Goal: Task Accomplishment & Management: Complete application form

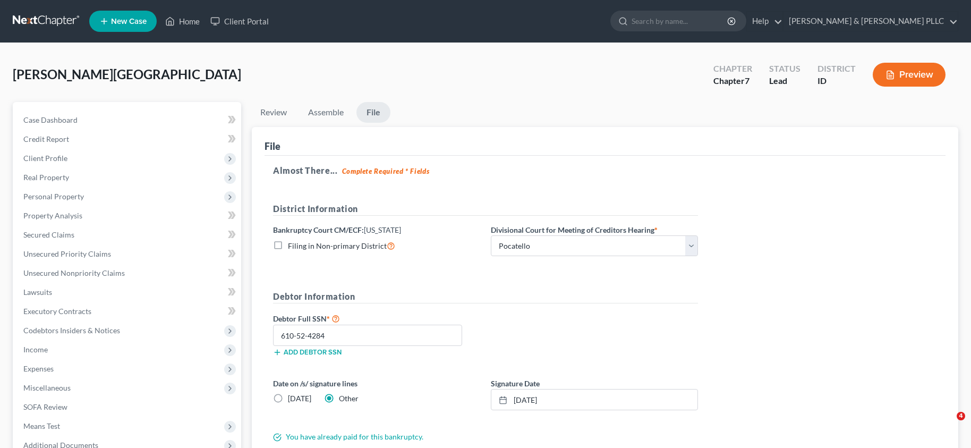
select select "3"
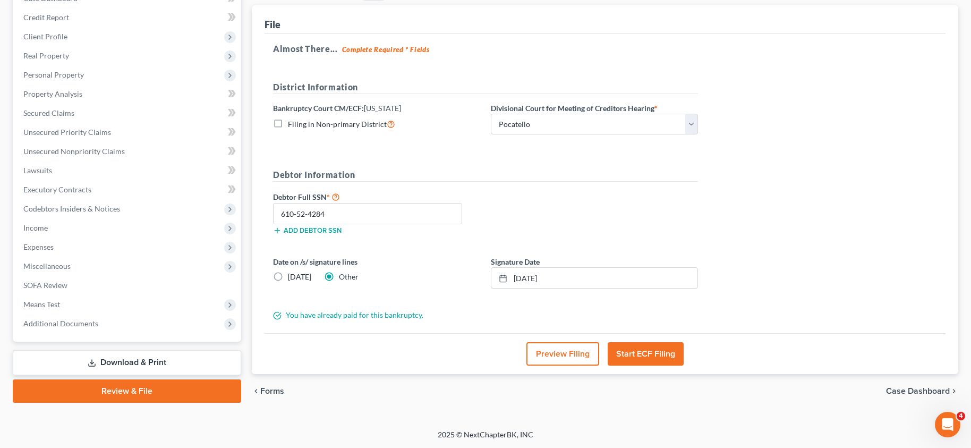
scroll to position [122, 0]
click at [638, 354] on button "Start ECF Filing" at bounding box center [646, 353] width 76 height 23
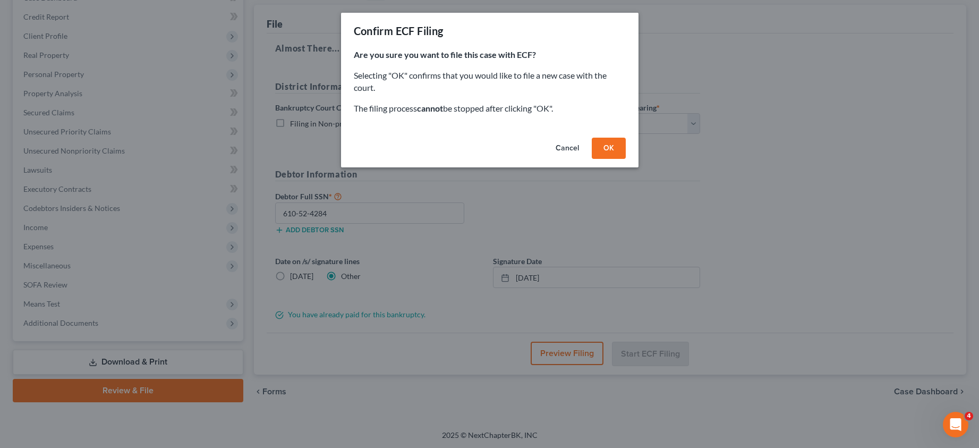
click at [610, 148] on button "OK" at bounding box center [609, 148] width 34 height 21
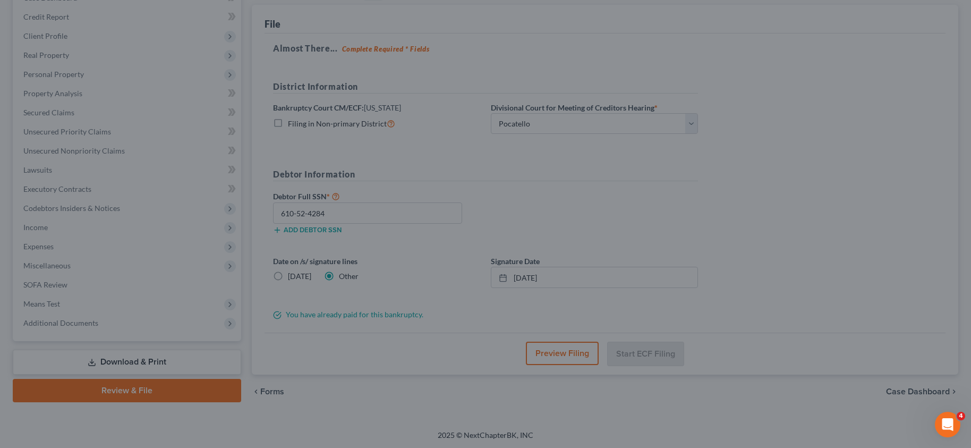
scroll to position [117, 0]
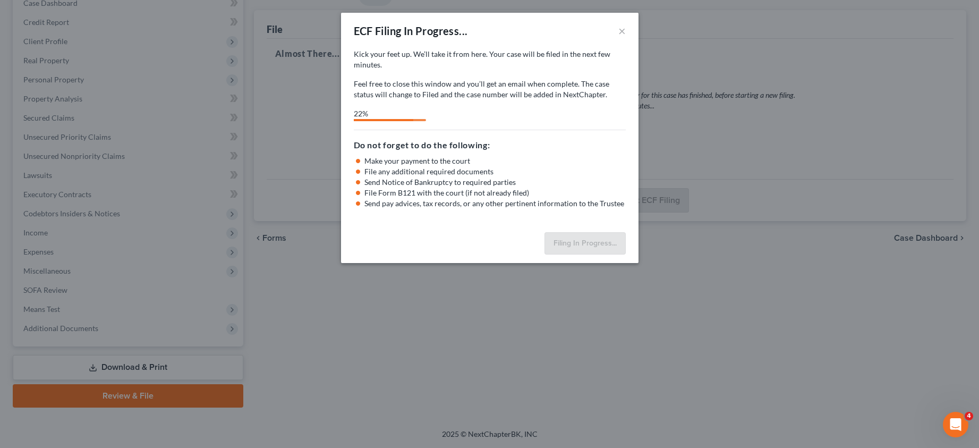
select select "3"
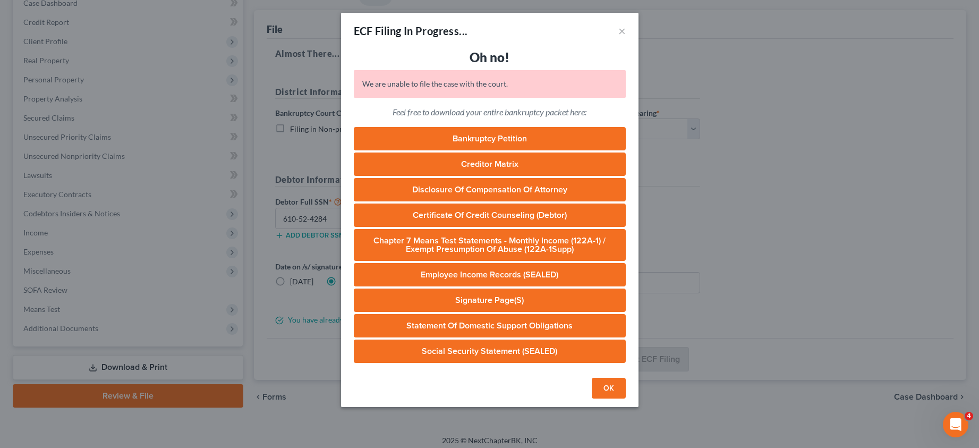
click at [614, 390] on button "OK" at bounding box center [609, 388] width 34 height 21
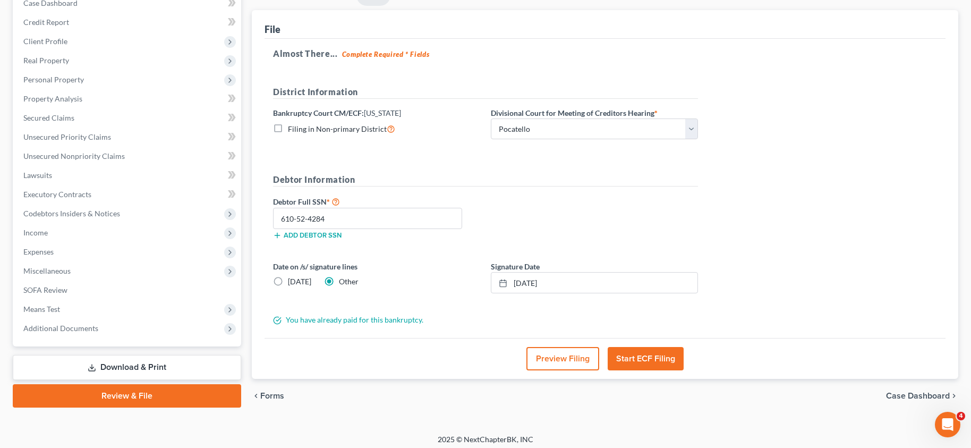
click at [830, 226] on div "Almost There... Complete Required * Fields District Information Bankruptcy Cour…" at bounding box center [605, 188] width 681 height 299
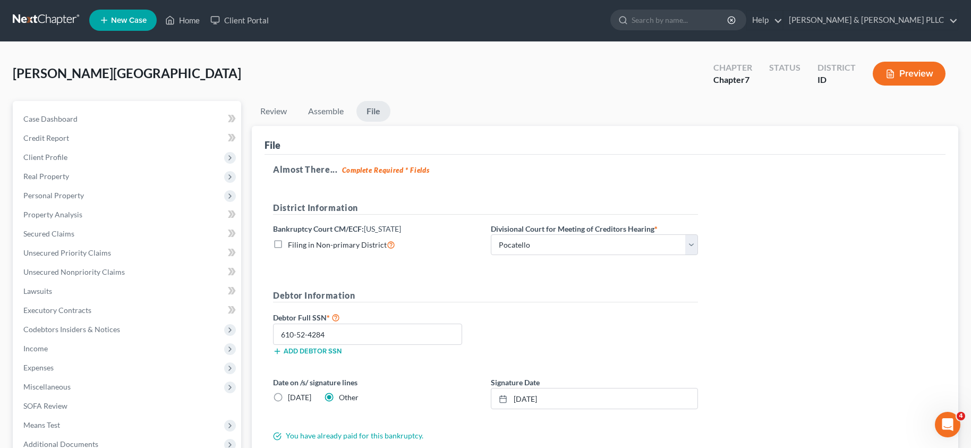
scroll to position [0, 0]
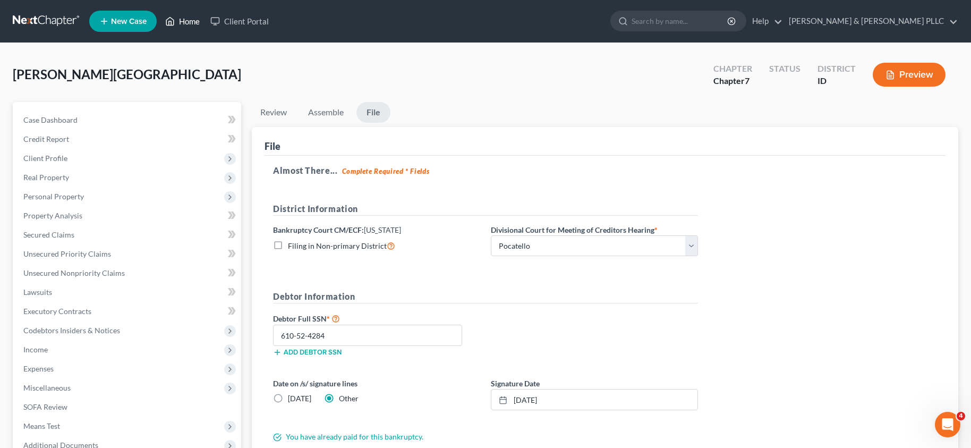
click at [190, 25] on link "Home" at bounding box center [182, 21] width 45 height 19
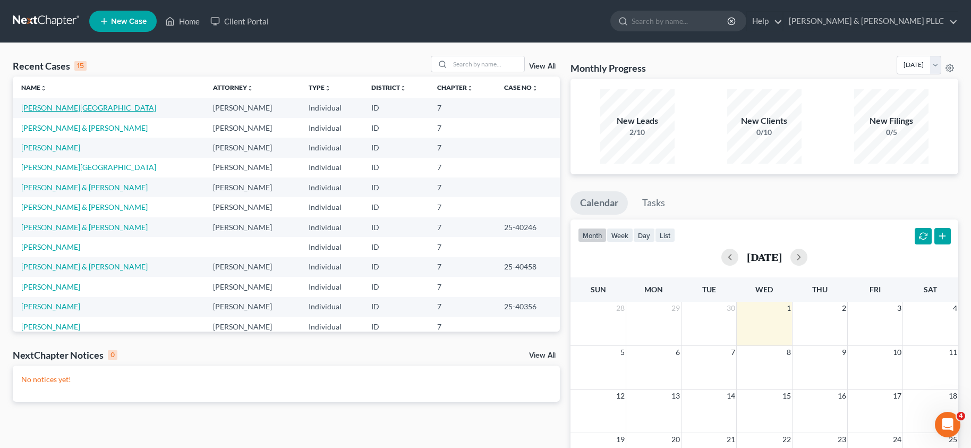
click at [62, 106] on link "Borjas, Victoria" at bounding box center [88, 107] width 135 height 9
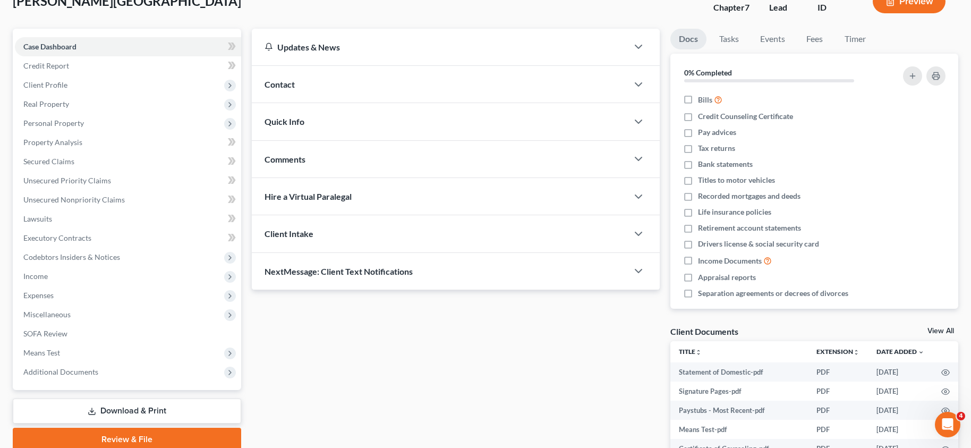
scroll to position [168, 0]
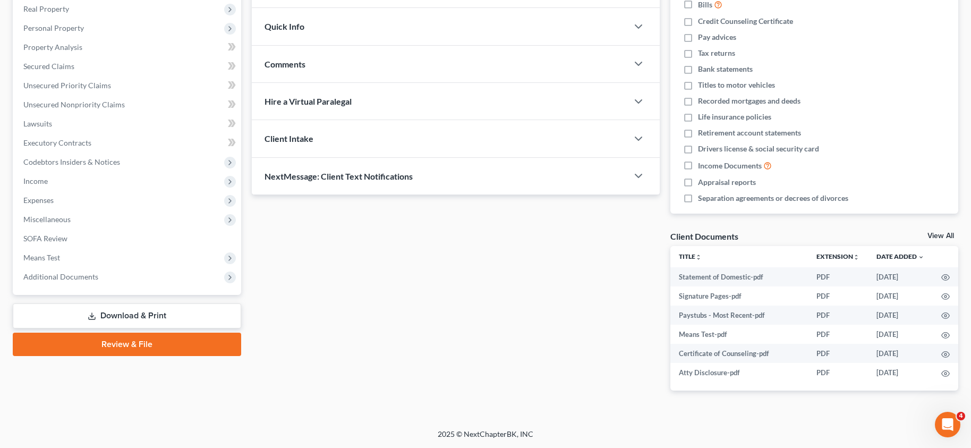
click at [123, 343] on link "Review & File" at bounding box center [127, 344] width 228 height 23
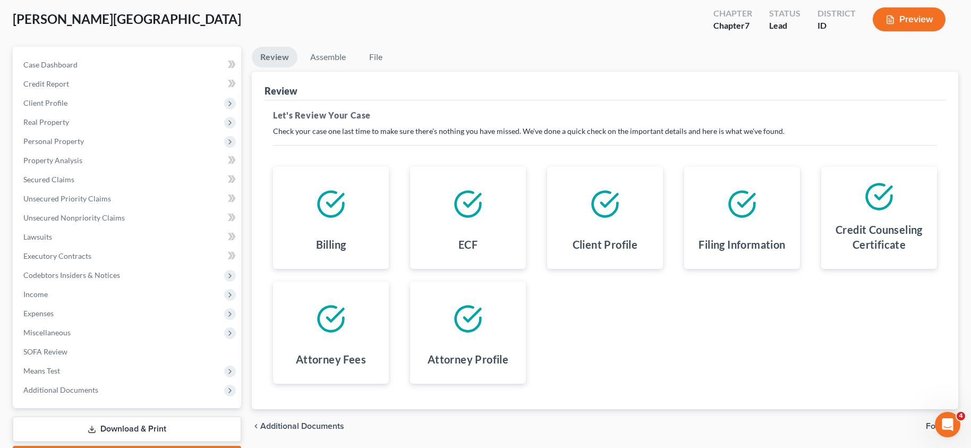
scroll to position [117, 0]
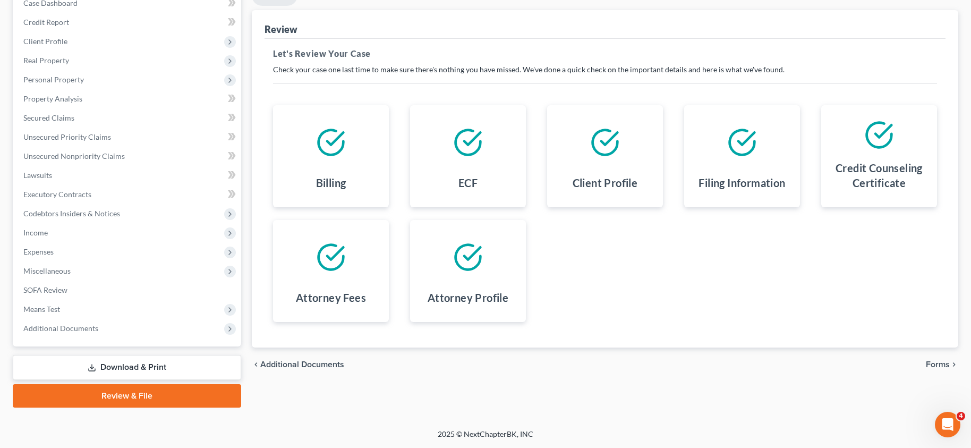
click at [291, 368] on span "Additional Documents" at bounding box center [302, 364] width 84 height 8
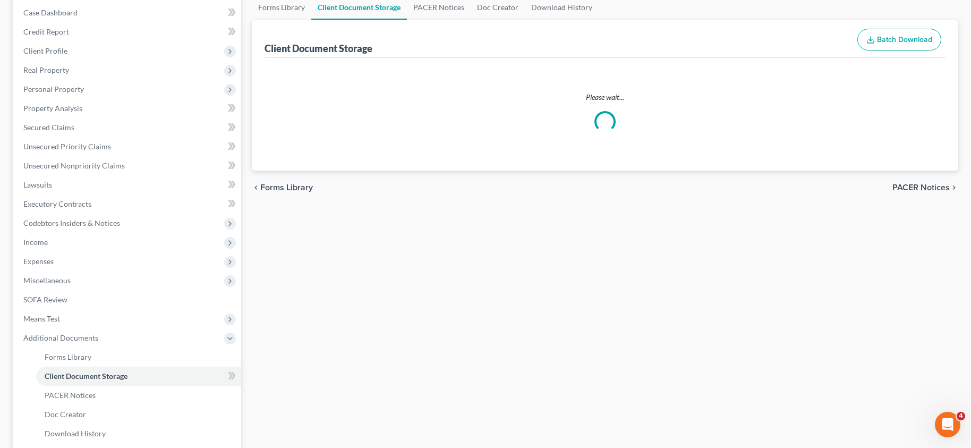
scroll to position [64, 0]
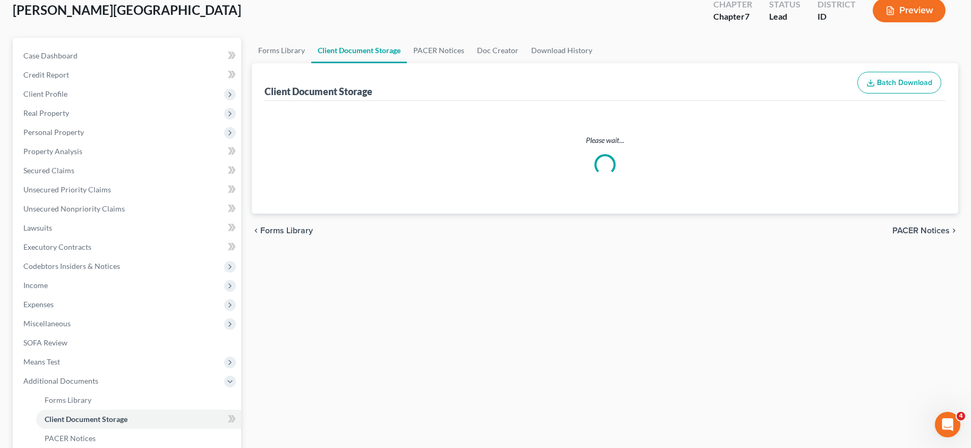
select select "6"
select select "0"
select select "5"
select select "7"
select select "9"
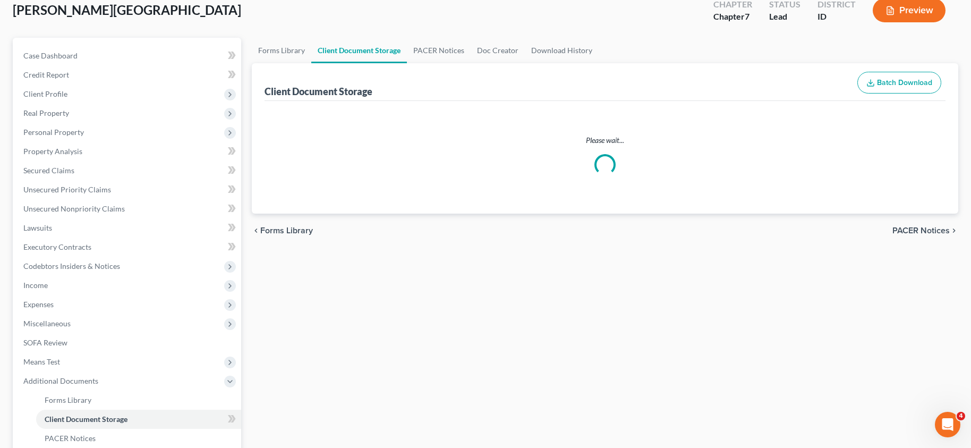
select select "10"
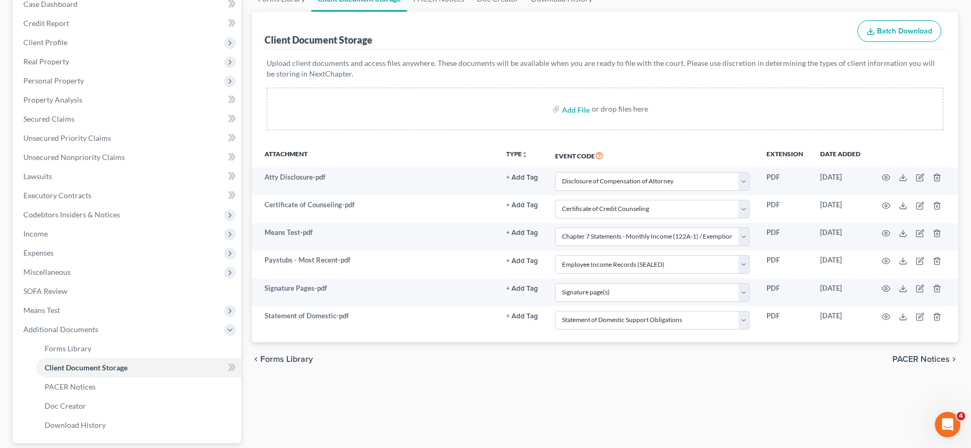
scroll to position [212, 0]
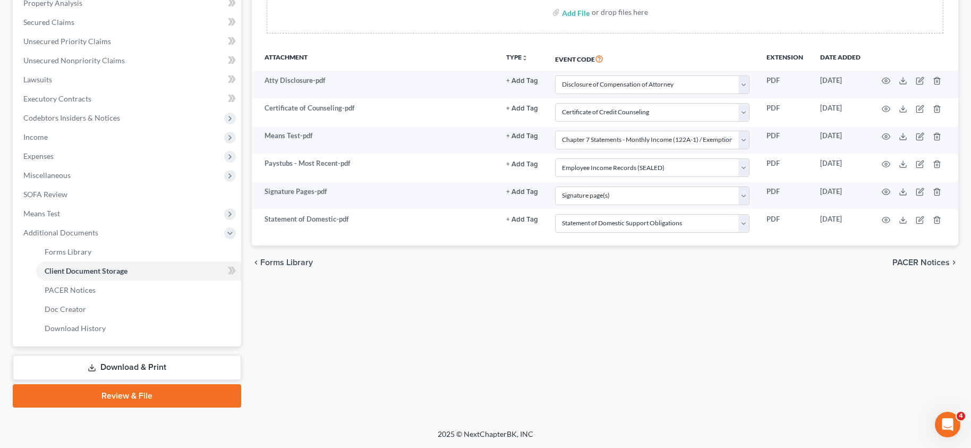
click at [130, 399] on link "Review & File" at bounding box center [127, 395] width 228 height 23
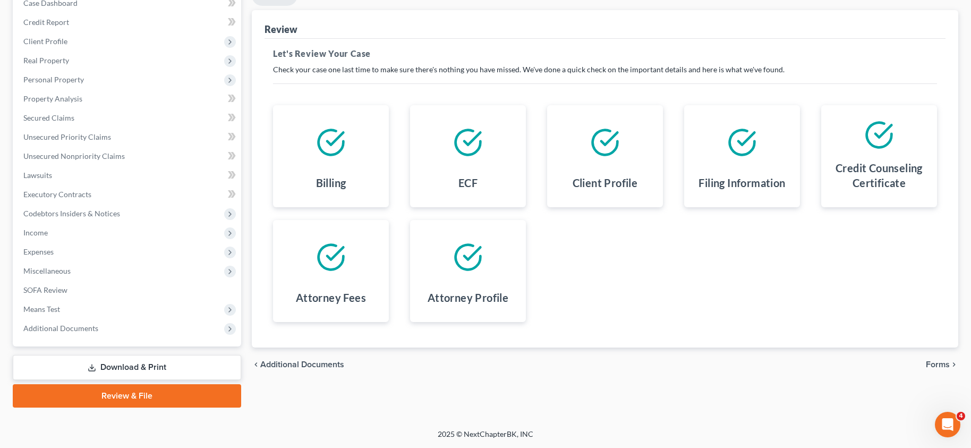
scroll to position [64, 0]
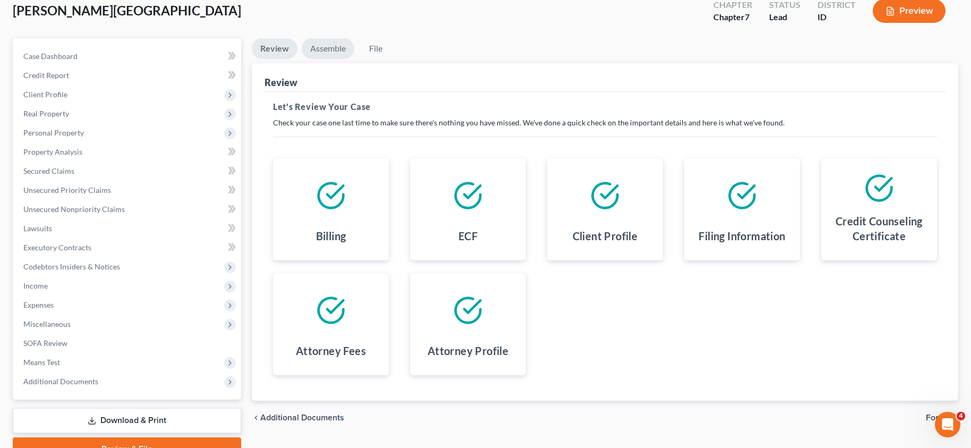
click at [329, 46] on link "Assemble" at bounding box center [328, 48] width 53 height 21
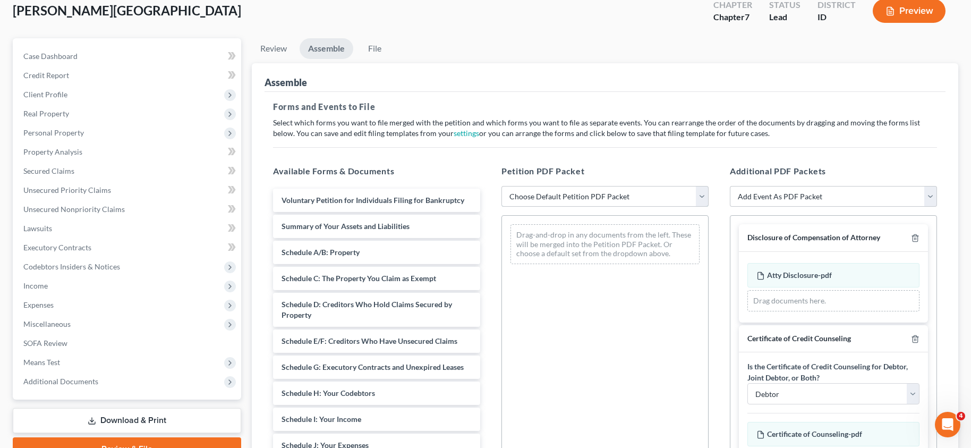
click at [703, 195] on select "Choose Default Petition PDF Packet Emergency Filing (Voluntary Petition and Cre…" at bounding box center [604, 196] width 207 height 21
select select "3"
click at [501, 186] on select "Choose Default Petition PDF Packet Emergency Filing (Voluntary Petition and Cre…" at bounding box center [604, 196] width 207 height 21
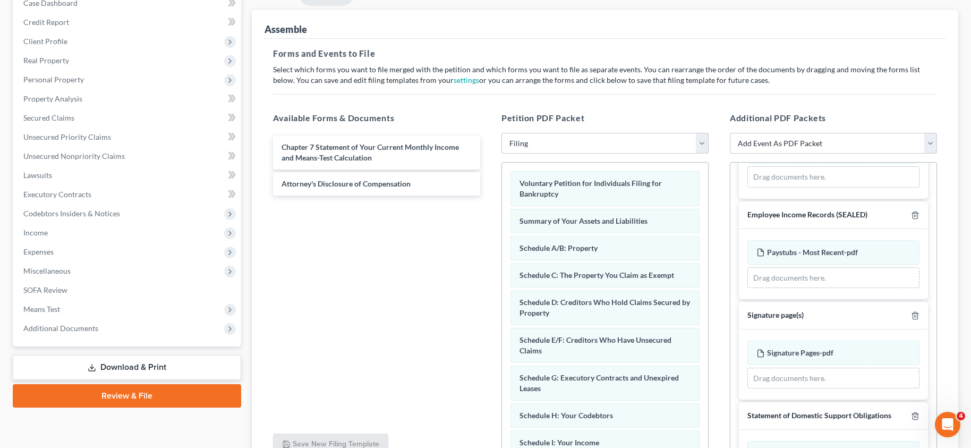
scroll to position [479, 0]
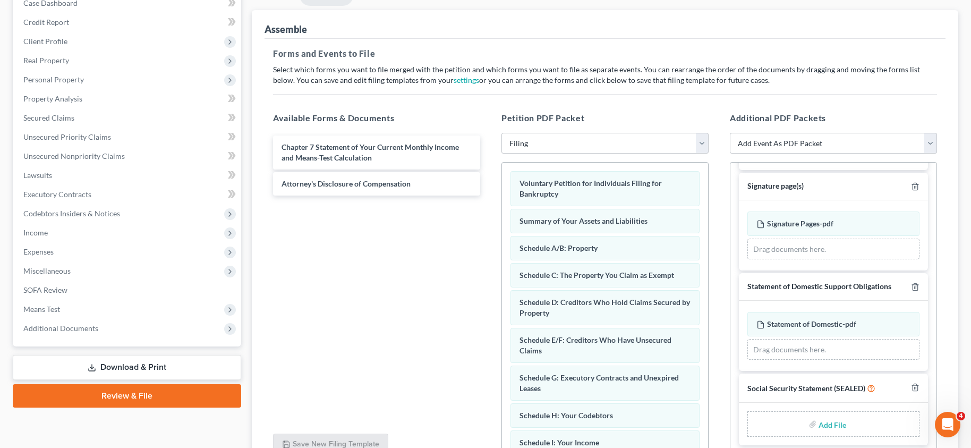
click at [826, 429] on input "file" at bounding box center [831, 423] width 25 height 19
type input "C:\fakepath\Social Security Statement.pdf"
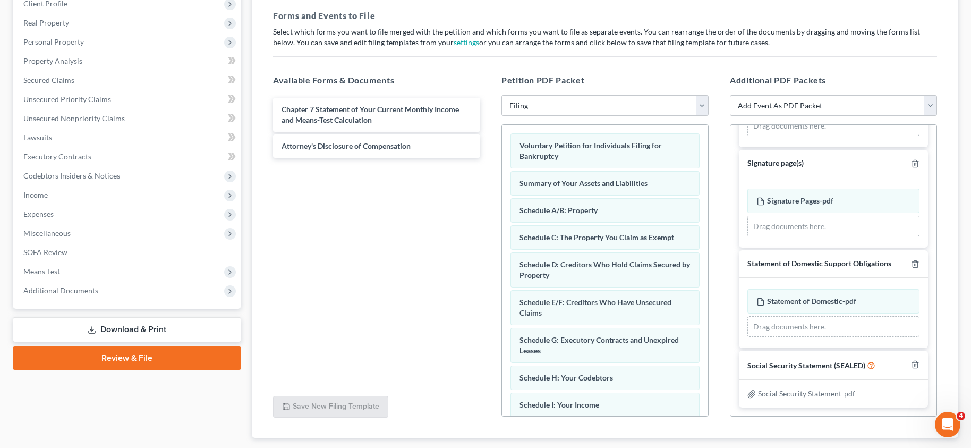
scroll to position [219, 0]
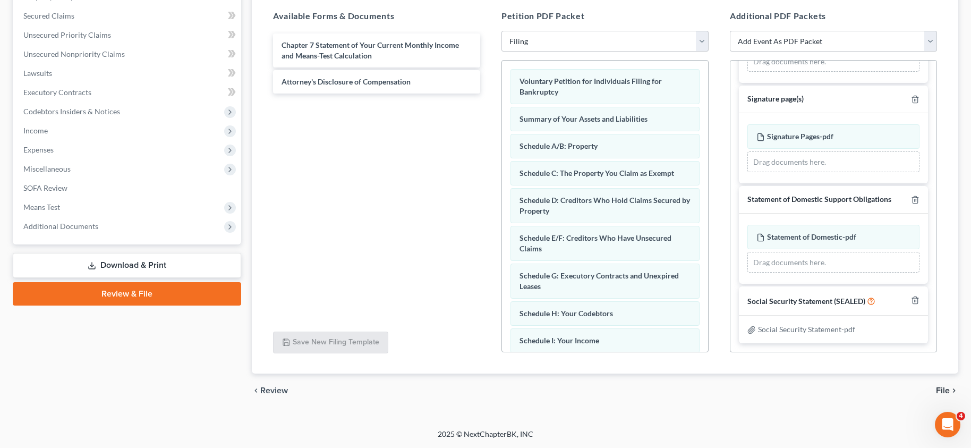
click at [945, 389] on span "File" at bounding box center [943, 390] width 14 height 8
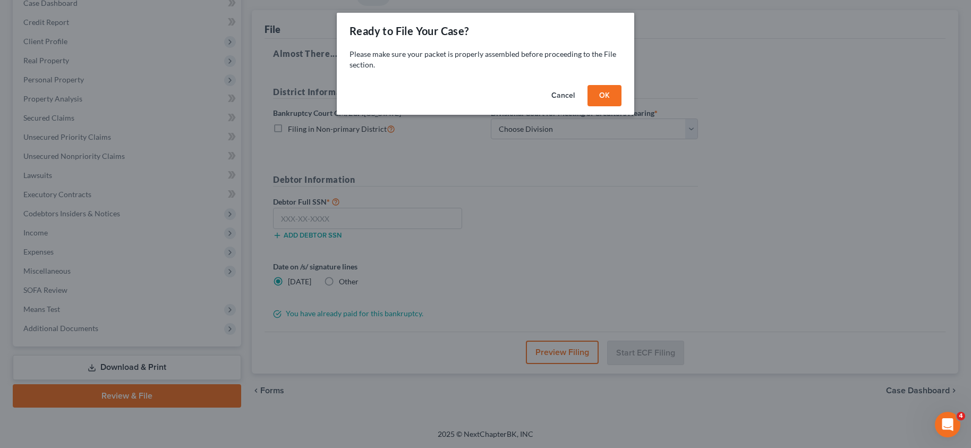
scroll to position [117, 0]
drag, startPoint x: 608, startPoint y: 93, endPoint x: 591, endPoint y: 117, distance: 29.0
click at [608, 92] on button "OK" at bounding box center [609, 95] width 34 height 21
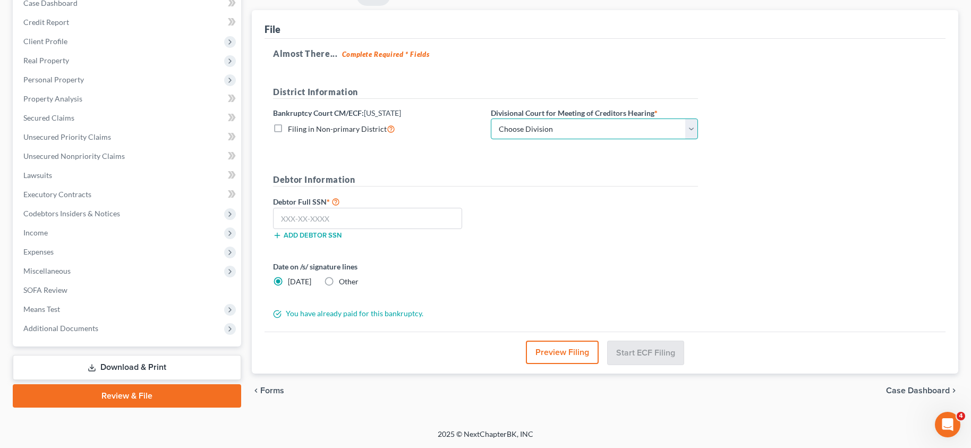
click at [692, 127] on select "Choose Division Boise Coeur d'Alene Moscow Pocatello Twin Falls" at bounding box center [594, 128] width 207 height 21
select select "3"
click at [491, 118] on select "Choose Division Boise Coeur d'Alene Moscow Pocatello Twin Falls" at bounding box center [594, 128] width 207 height 21
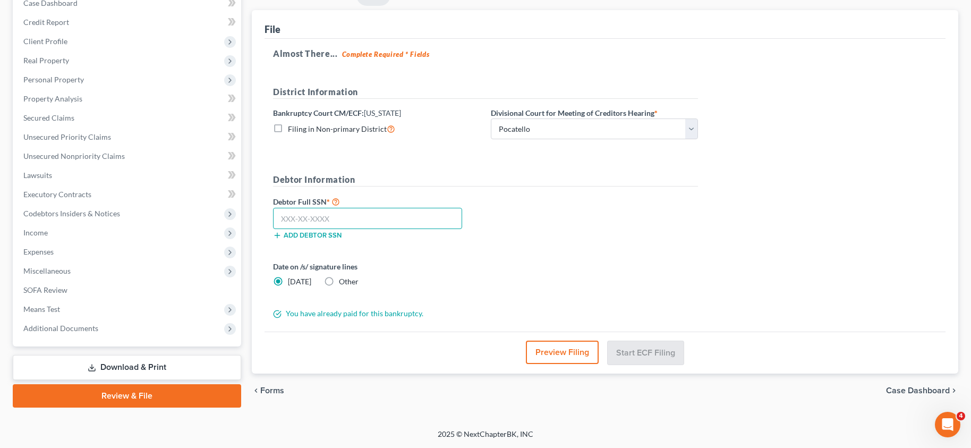
click at [350, 223] on input "text" at bounding box center [367, 218] width 189 height 21
type input "610-52-4284"
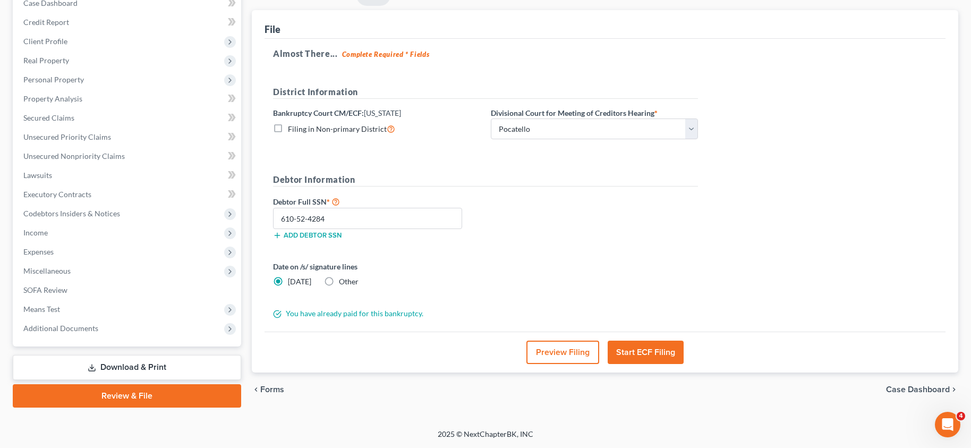
click at [339, 282] on label "Other" at bounding box center [349, 281] width 20 height 11
click at [343, 282] on input "Other" at bounding box center [346, 279] width 7 height 7
radio input "true"
radio input "false"
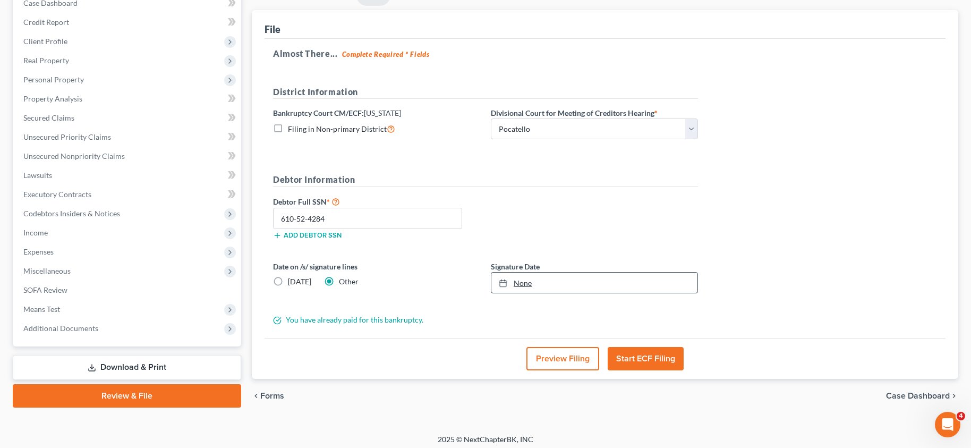
type input "10/1/2025"
click at [531, 284] on link "10/1/2025" at bounding box center [594, 283] width 206 height 20
click at [657, 361] on button "Start ECF Filing" at bounding box center [646, 358] width 76 height 23
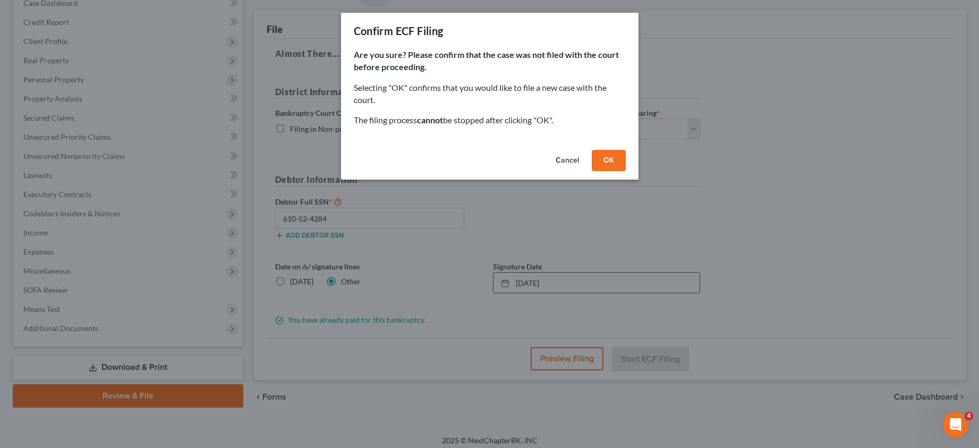
drag, startPoint x: 610, startPoint y: 159, endPoint x: 548, endPoint y: 183, distance: 65.9
click at [612, 159] on button "OK" at bounding box center [609, 160] width 34 height 21
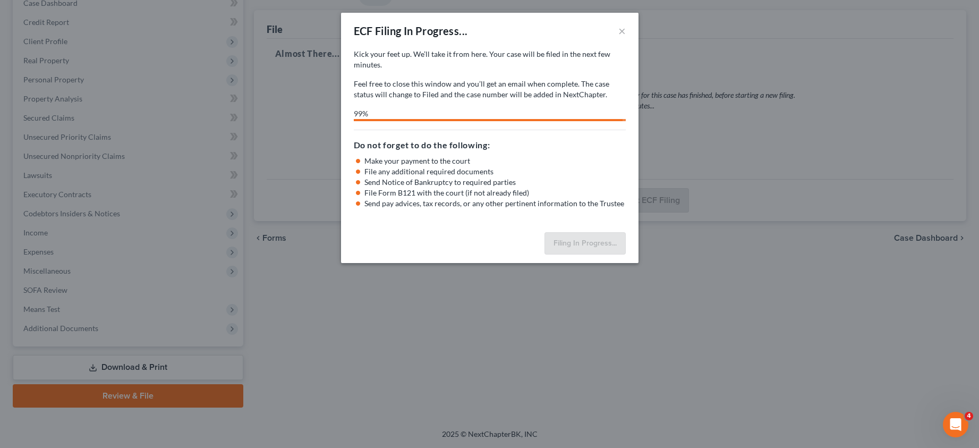
select select "3"
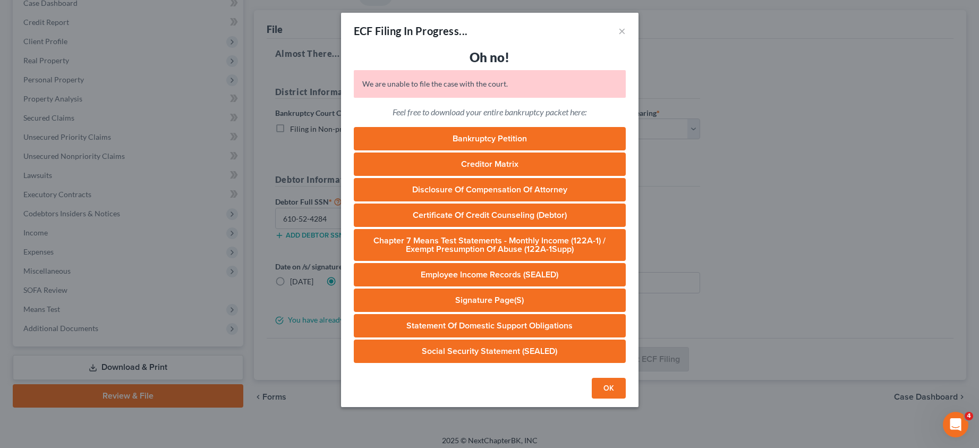
click at [606, 386] on button "OK" at bounding box center [609, 388] width 34 height 21
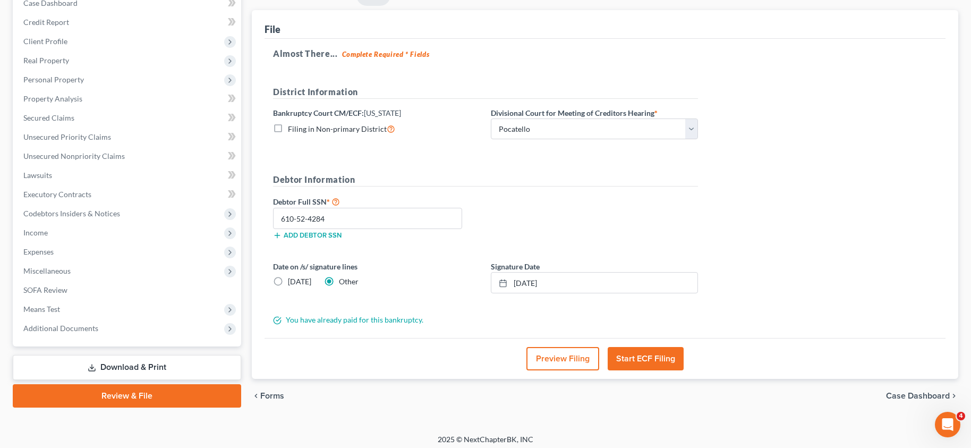
click at [760, 222] on div "Almost There... Complete Required * Fields District Information Bankruptcy Cour…" at bounding box center [605, 188] width 681 height 299
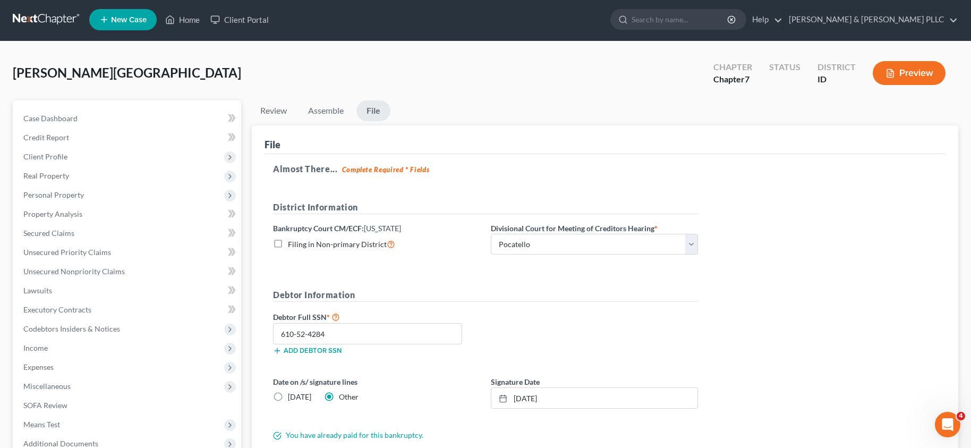
scroll to position [0, 0]
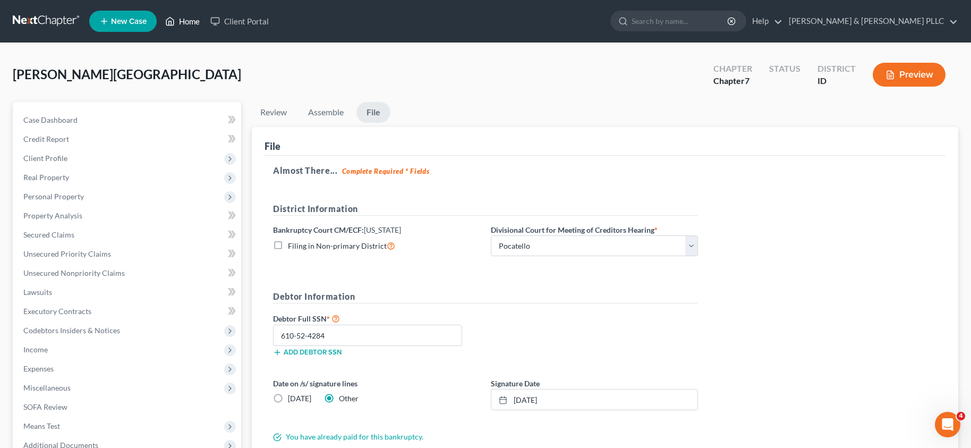
click at [191, 25] on link "Home" at bounding box center [182, 21] width 45 height 19
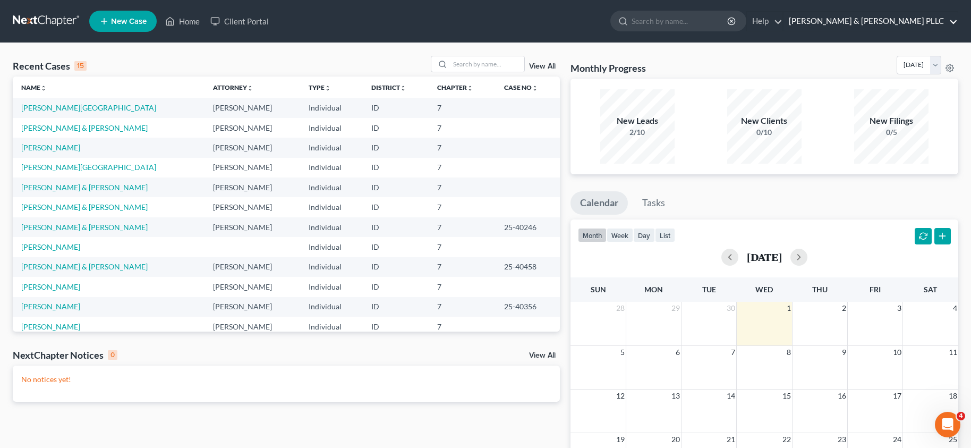
click at [947, 24] on link "TOLSON & WAYMENT PLLC" at bounding box center [871, 21] width 174 height 19
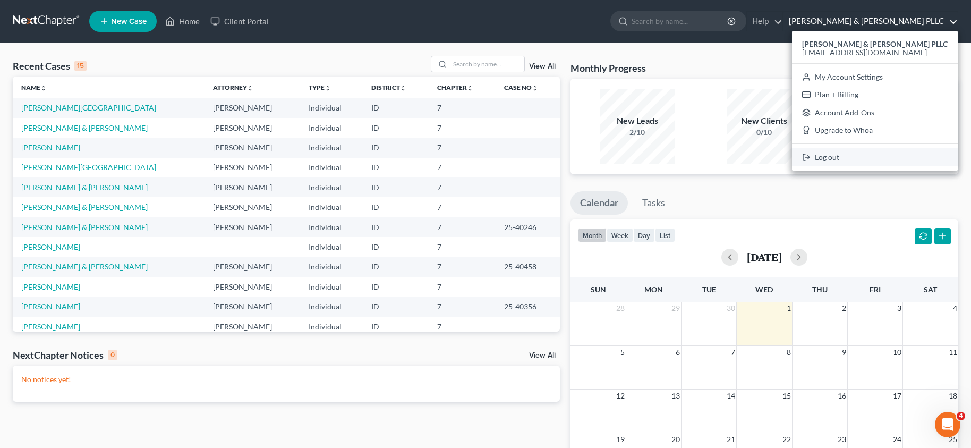
click at [894, 155] on link "Log out" at bounding box center [875, 157] width 166 height 18
